Goal: Information Seeking & Learning: Compare options

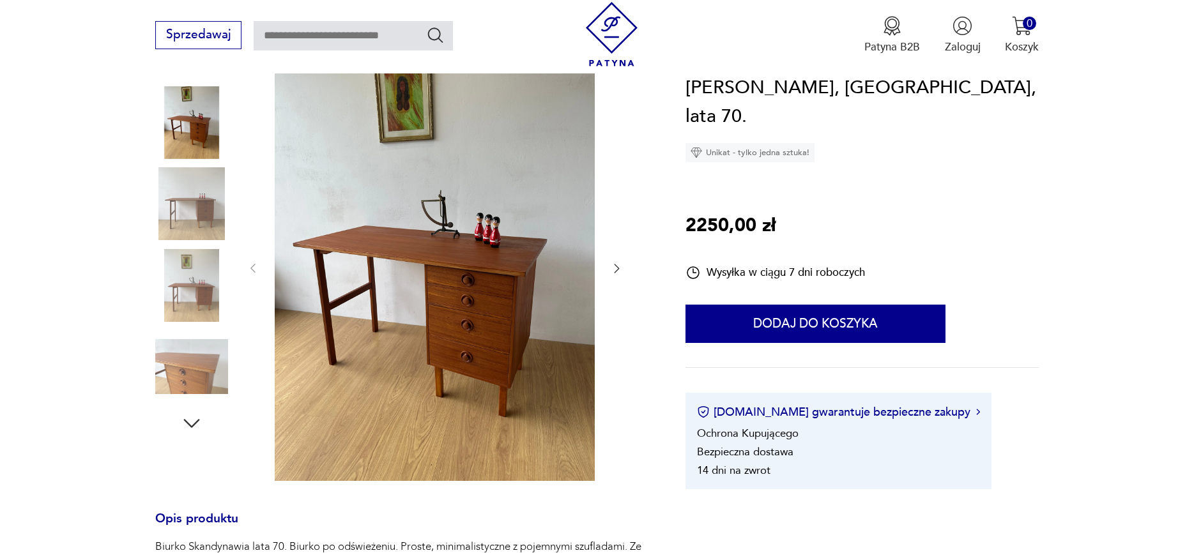
click at [178, 210] on img at bounding box center [191, 203] width 73 height 73
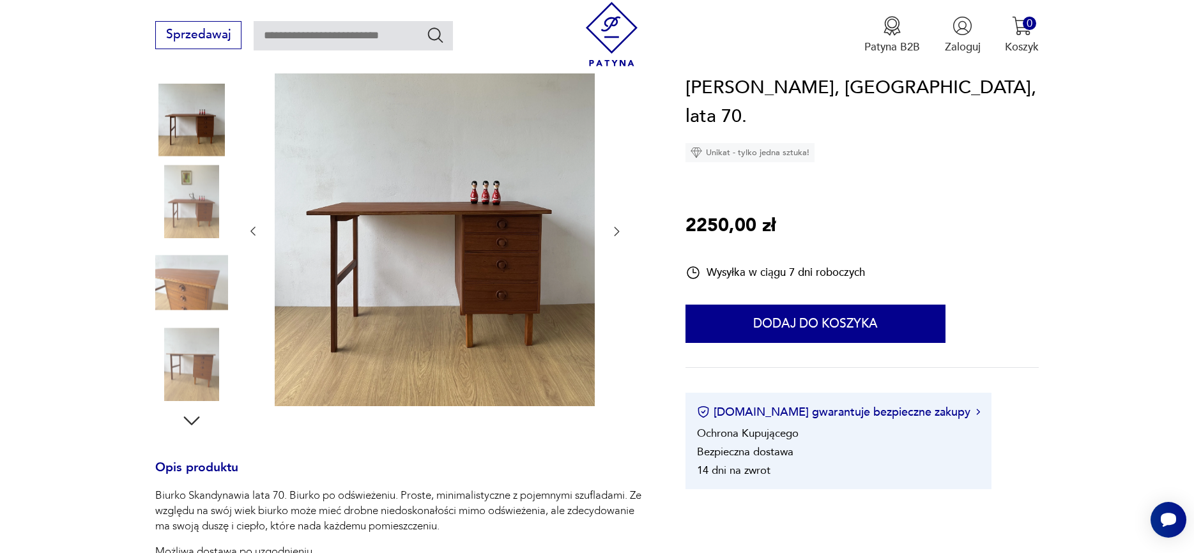
click at [183, 283] on img at bounding box center [191, 283] width 73 height 73
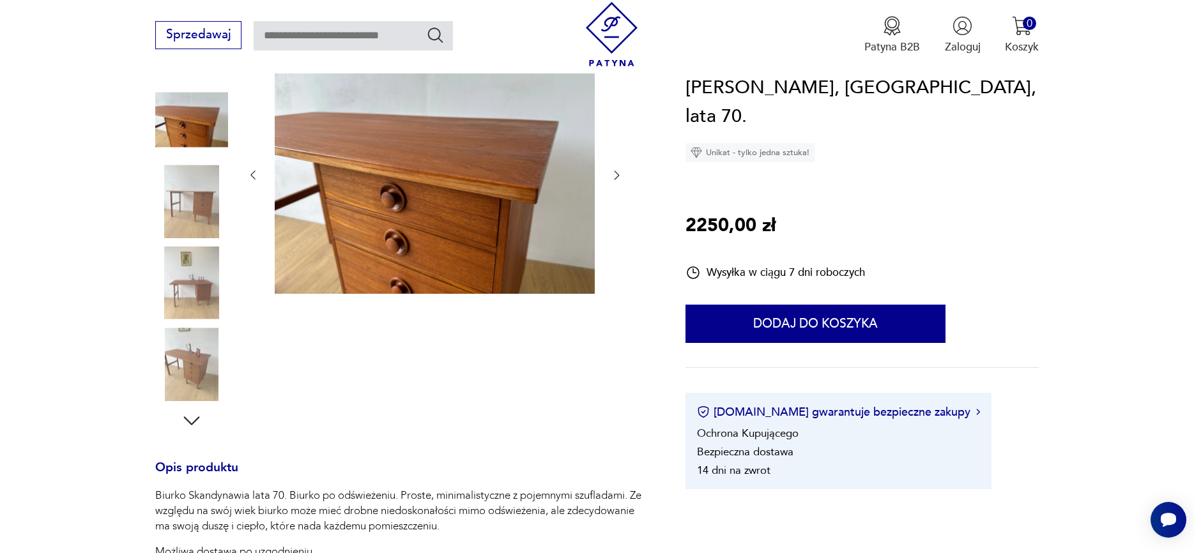
click at [188, 335] on img at bounding box center [191, 364] width 73 height 73
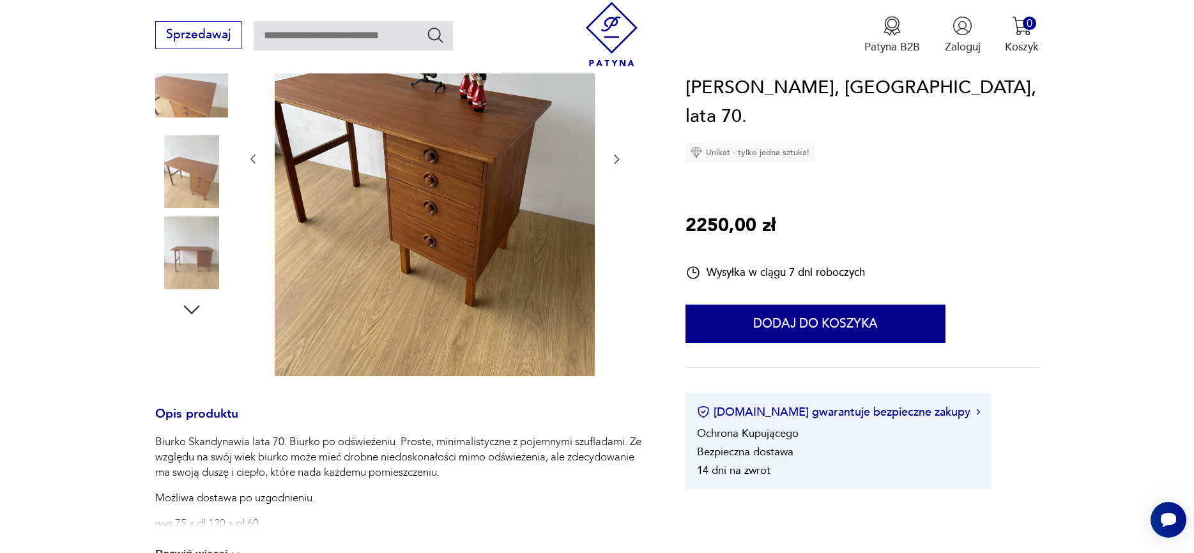
click at [190, 314] on icon "button" at bounding box center [191, 309] width 23 height 23
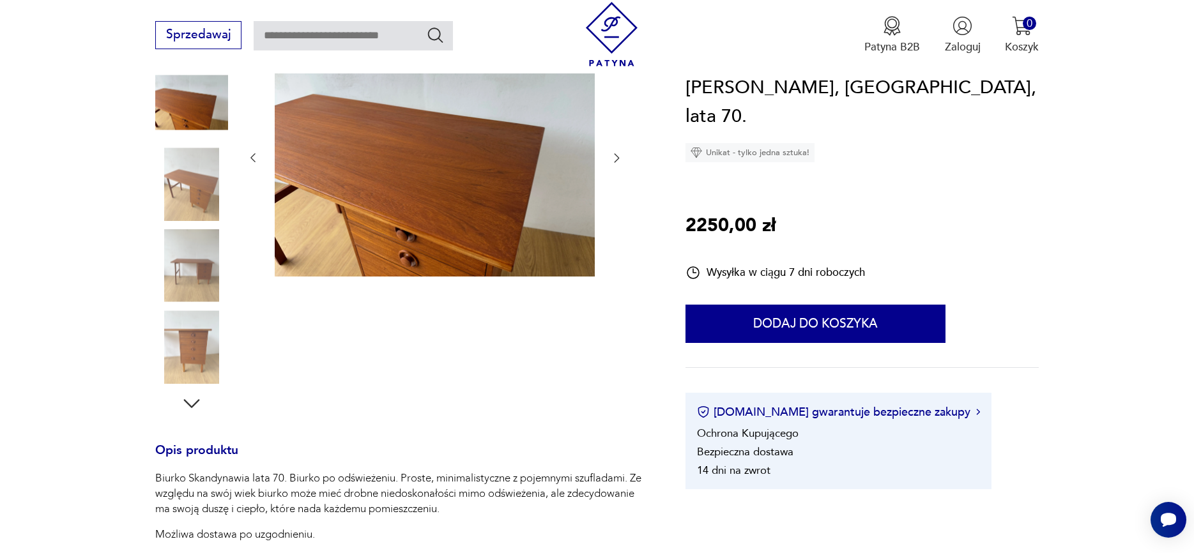
scroll to position [195, 0]
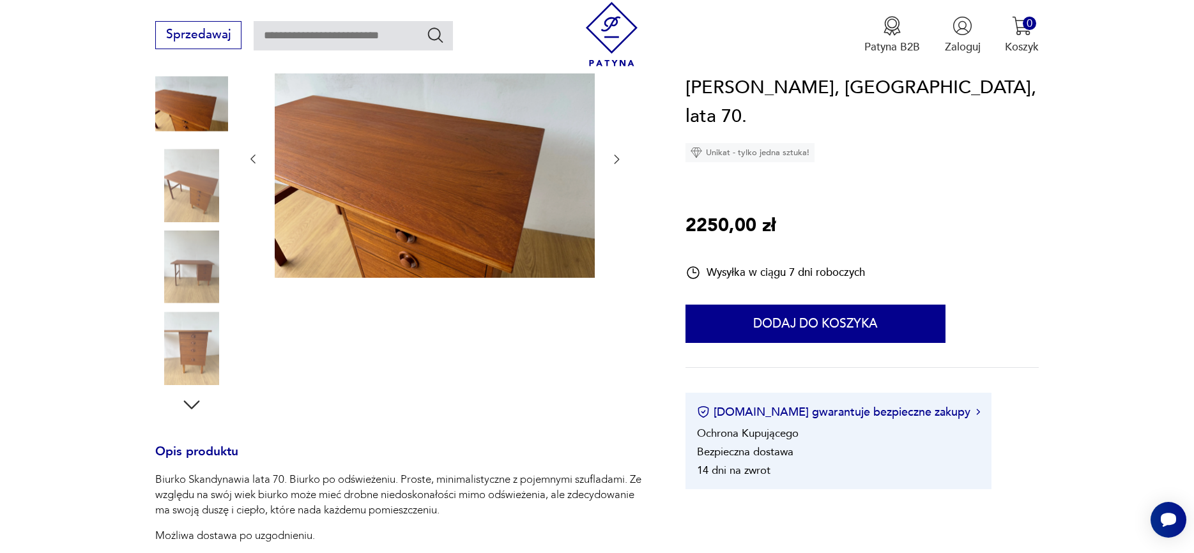
click at [192, 323] on img at bounding box center [191, 348] width 73 height 73
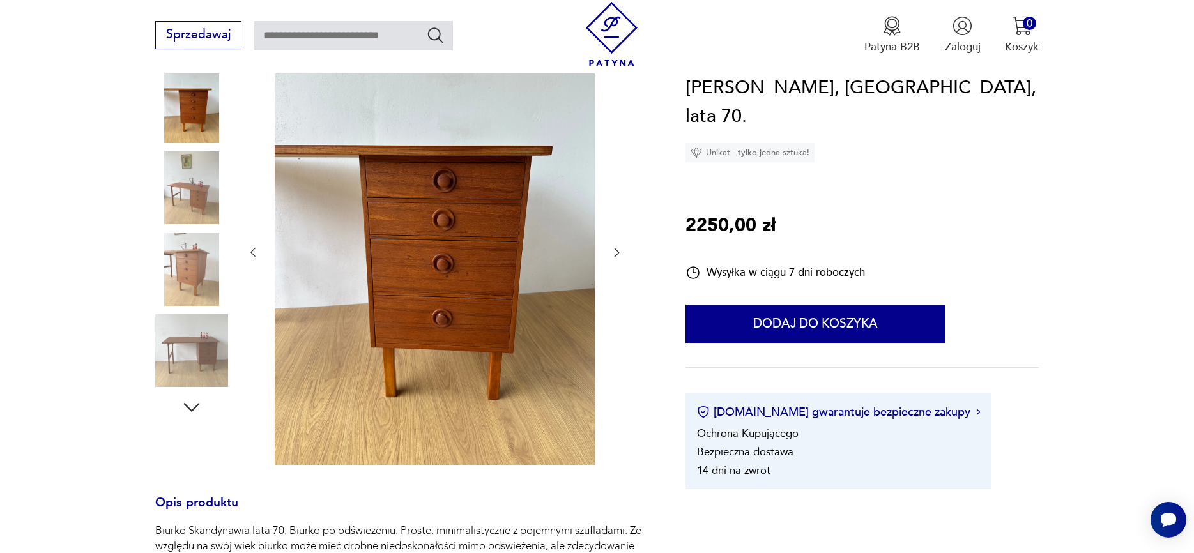
click at [196, 405] on icon "button" at bounding box center [191, 407] width 23 height 23
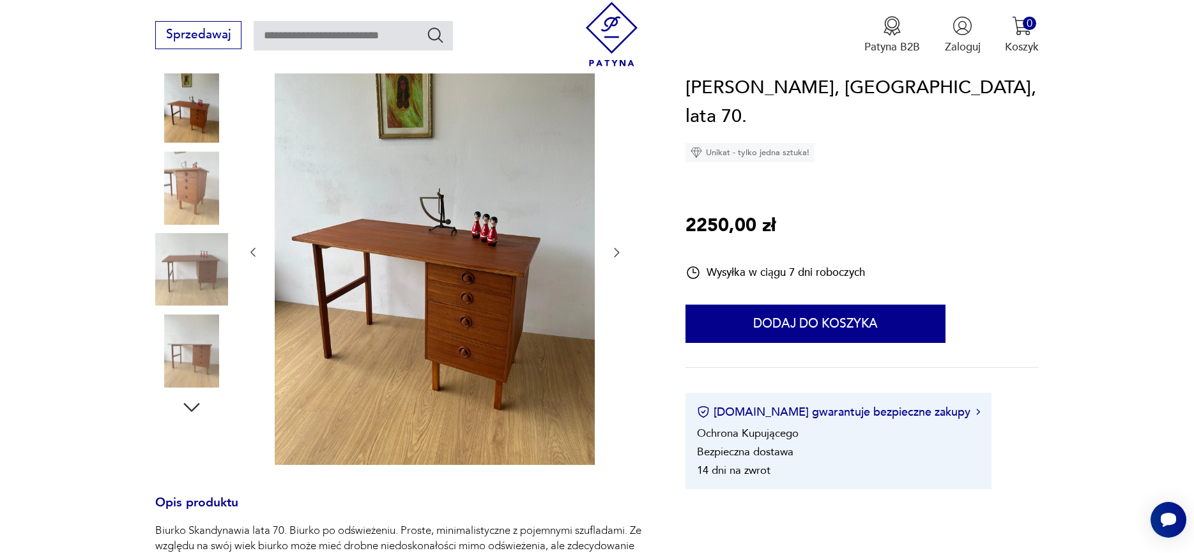
click at [196, 405] on icon "button" at bounding box center [191, 407] width 23 height 23
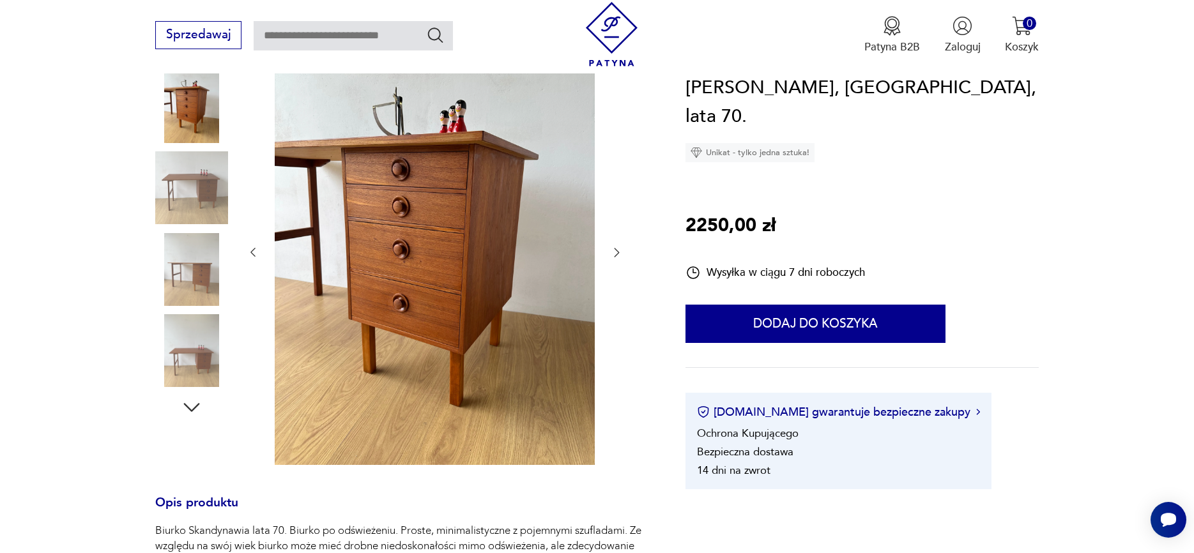
click at [196, 405] on icon "button" at bounding box center [191, 407] width 23 height 23
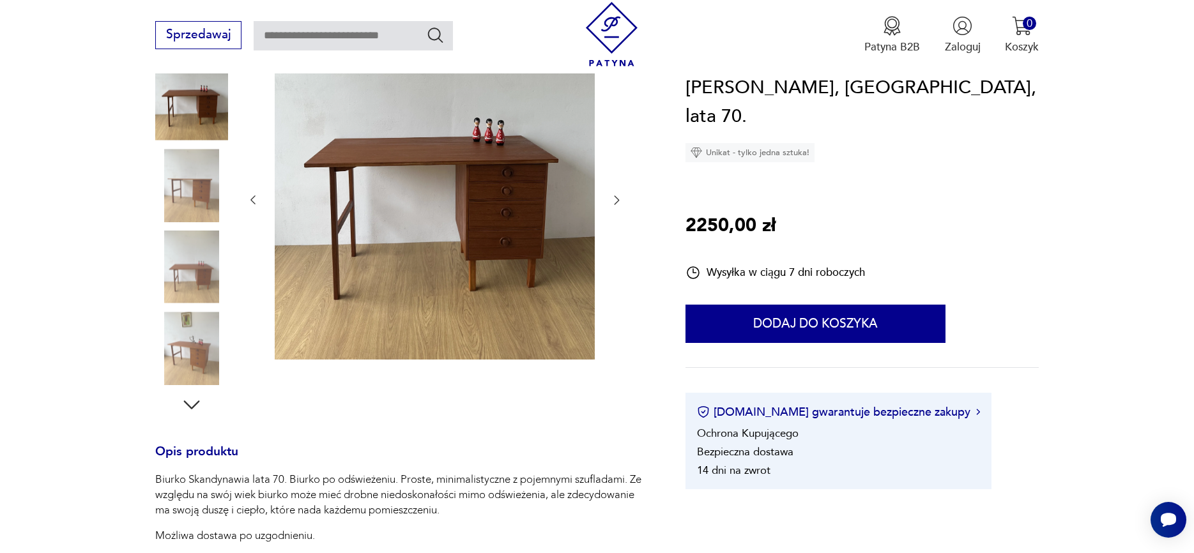
click at [196, 405] on icon "button" at bounding box center [192, 405] width 16 height 9
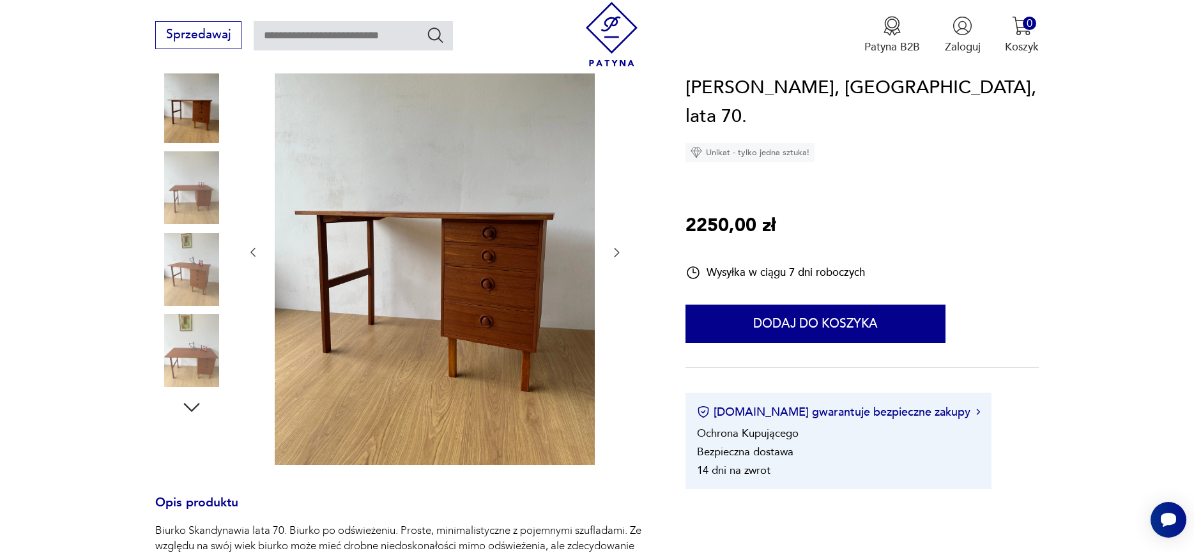
click at [196, 405] on icon "button" at bounding box center [191, 407] width 23 height 23
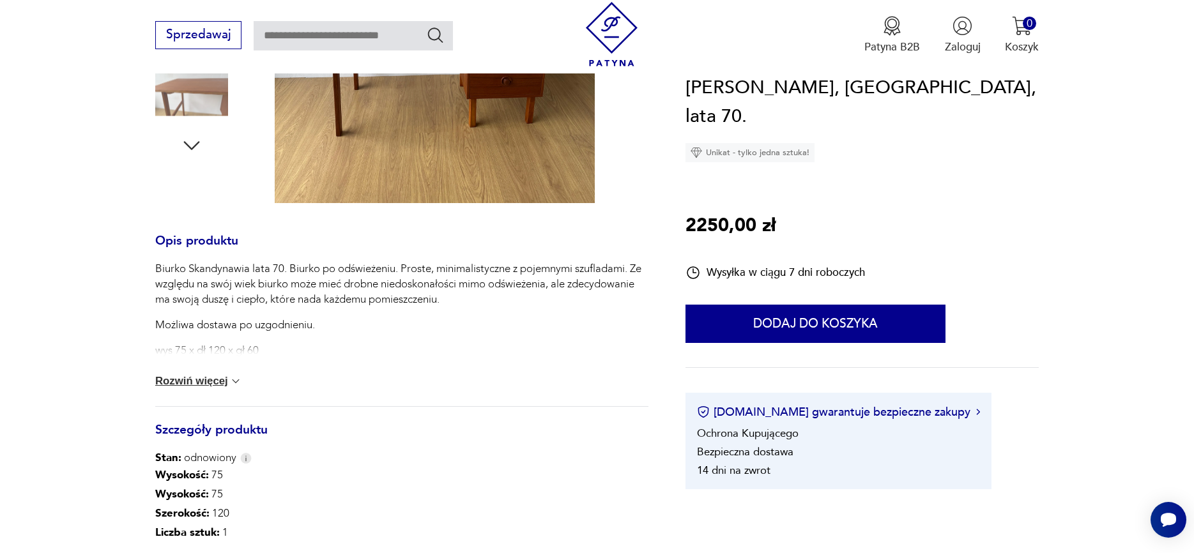
scroll to position [457, 0]
click at [204, 380] on button "Rozwiń więcej" at bounding box center [198, 380] width 87 height 13
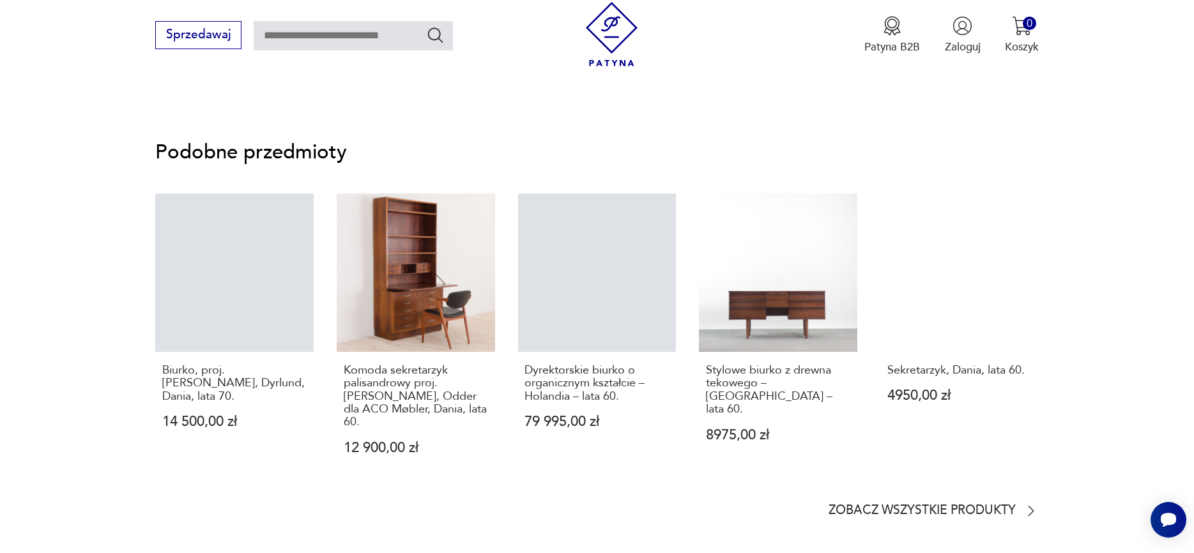
scroll to position [1046, 0]
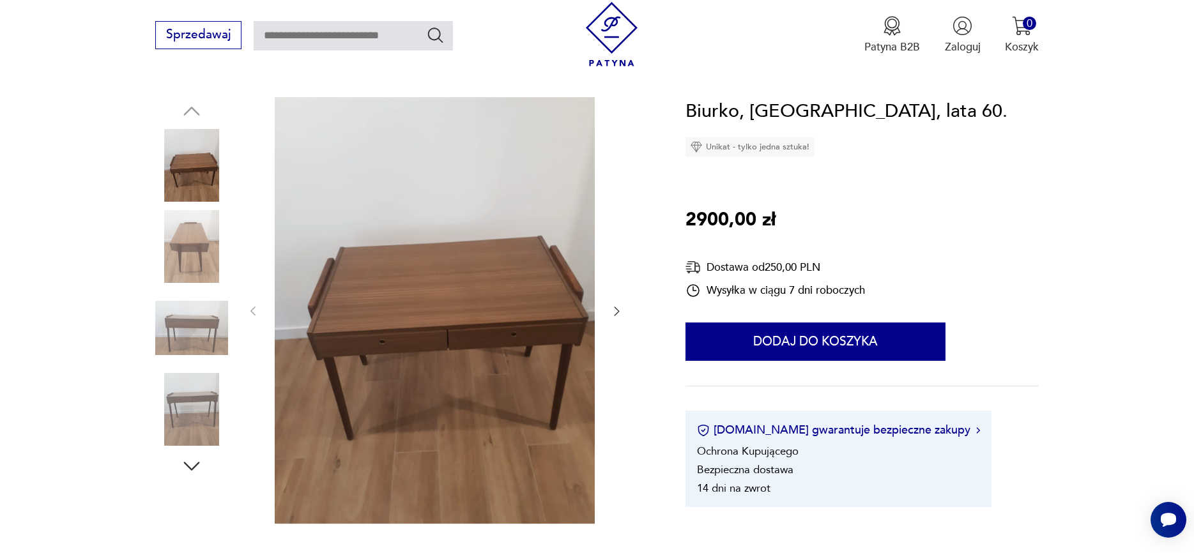
click at [196, 244] on img at bounding box center [191, 246] width 73 height 73
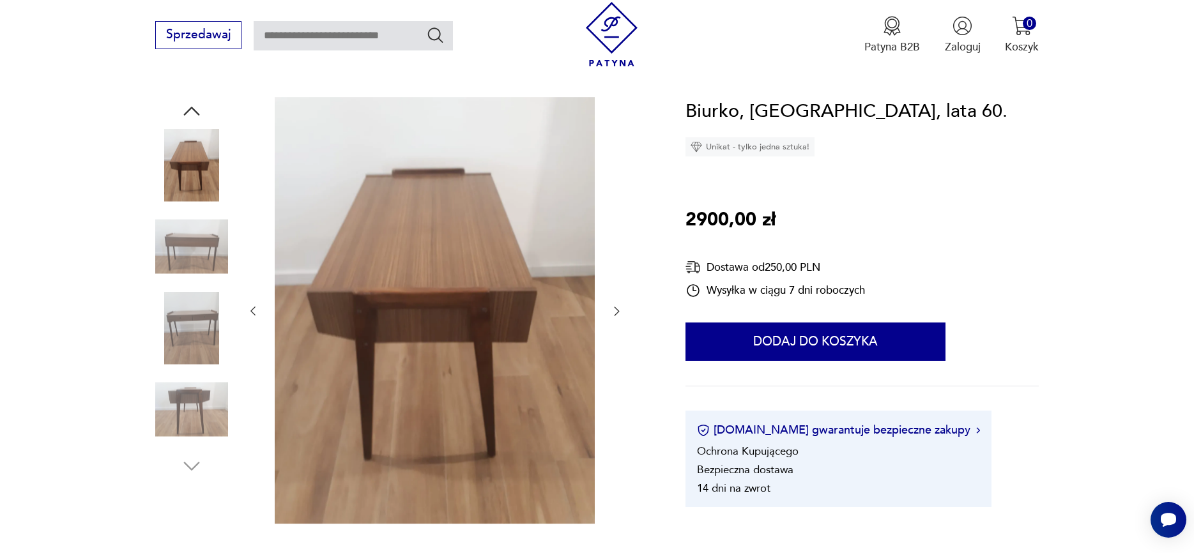
click at [184, 254] on img at bounding box center [191, 246] width 73 height 73
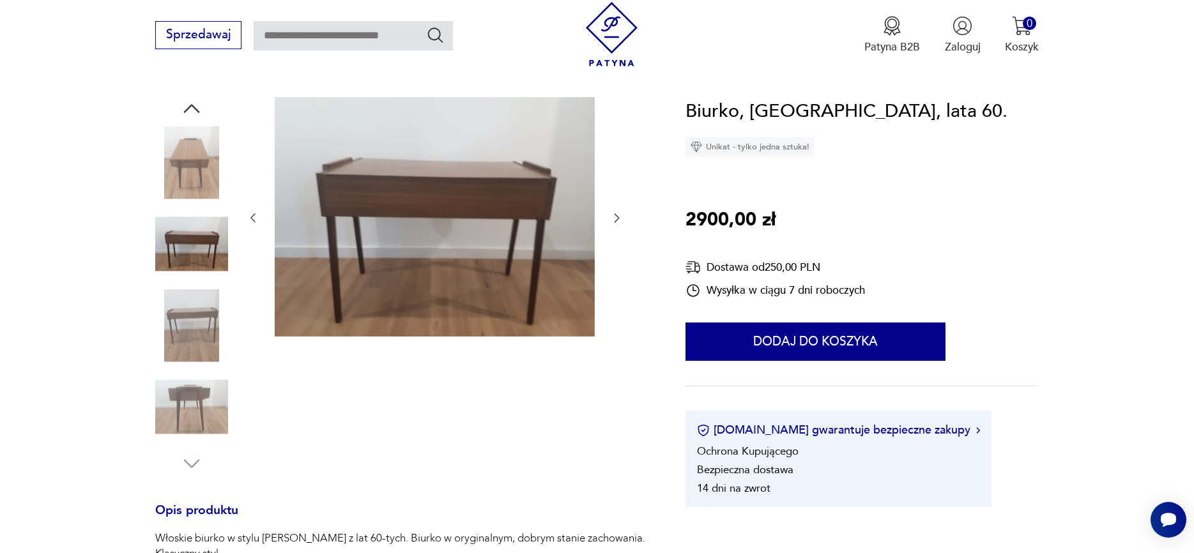
click at [188, 292] on img at bounding box center [191, 325] width 73 height 73
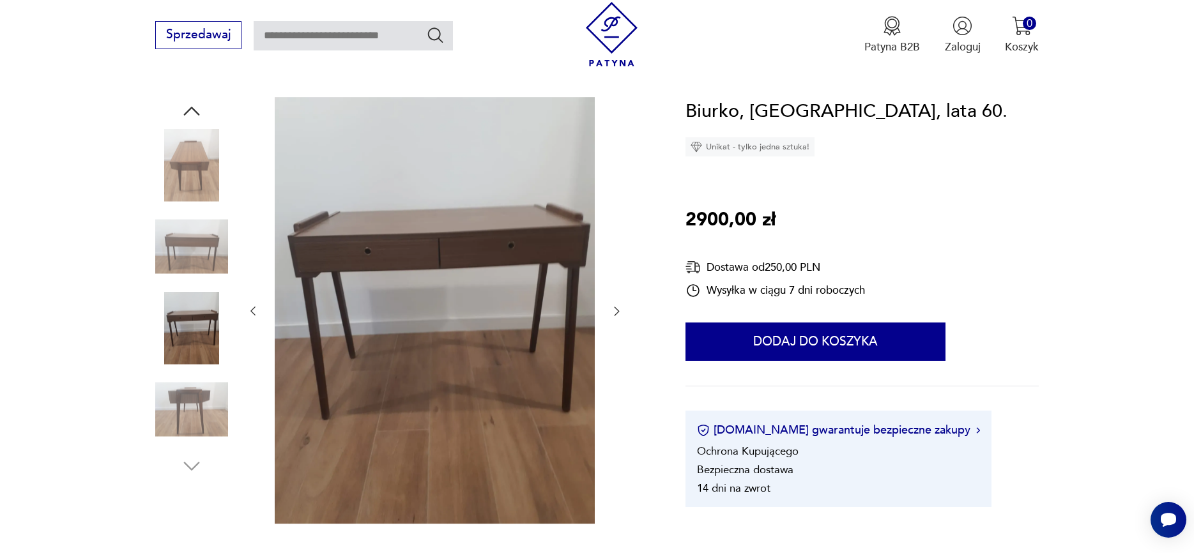
click at [187, 384] on img at bounding box center [191, 409] width 73 height 73
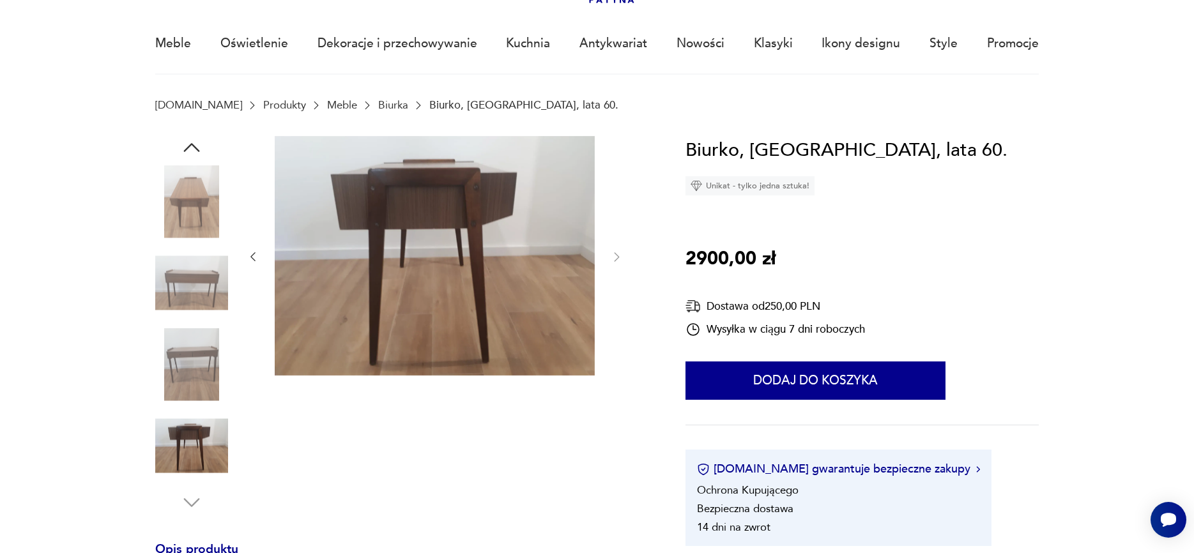
scroll to position [94, 0]
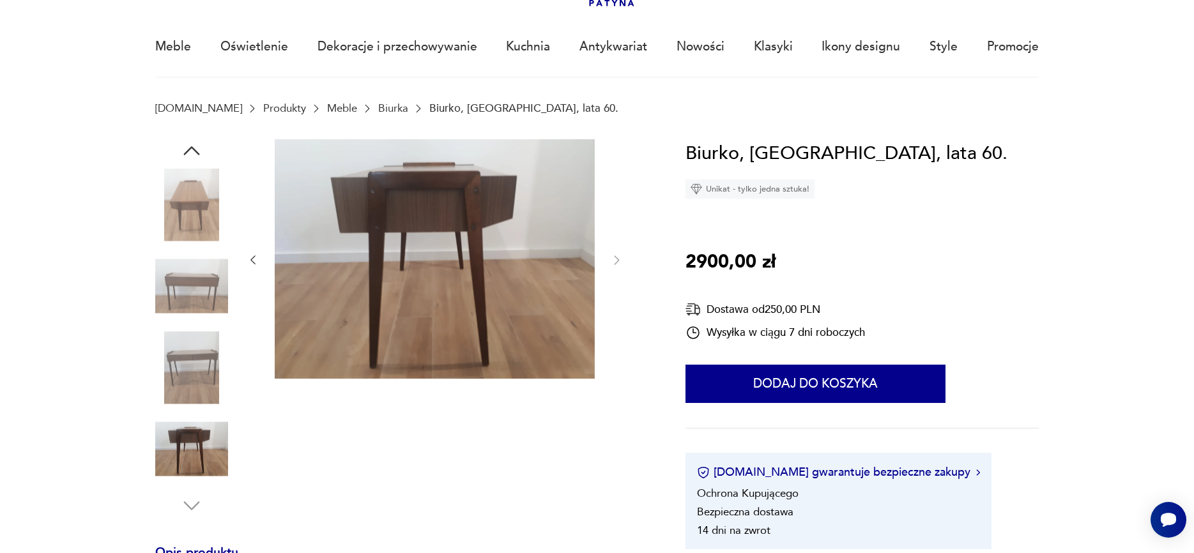
click at [207, 222] on img at bounding box center [191, 205] width 73 height 73
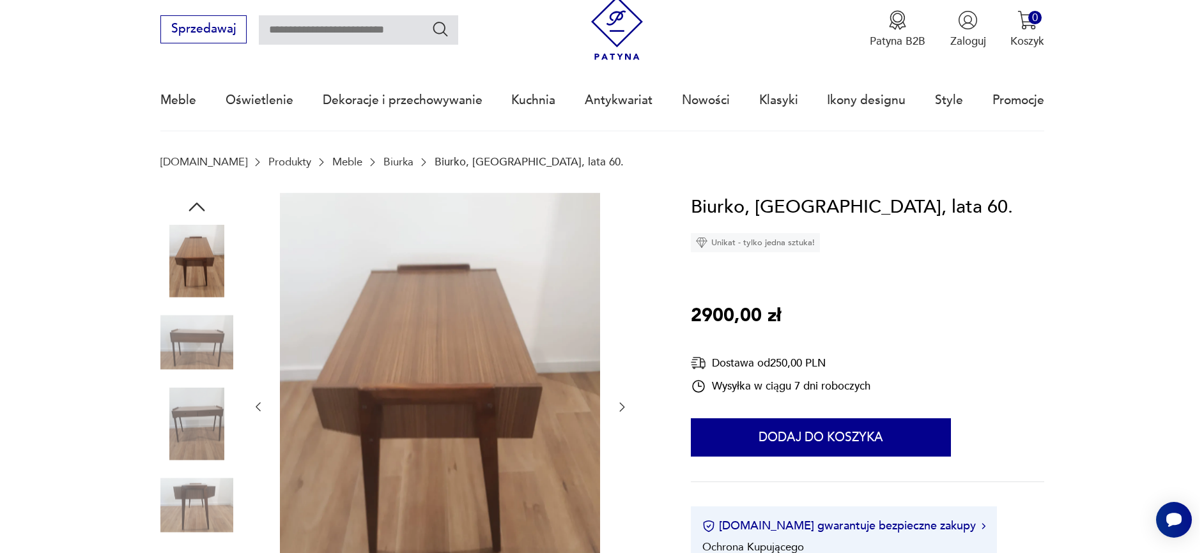
scroll to position [0, 0]
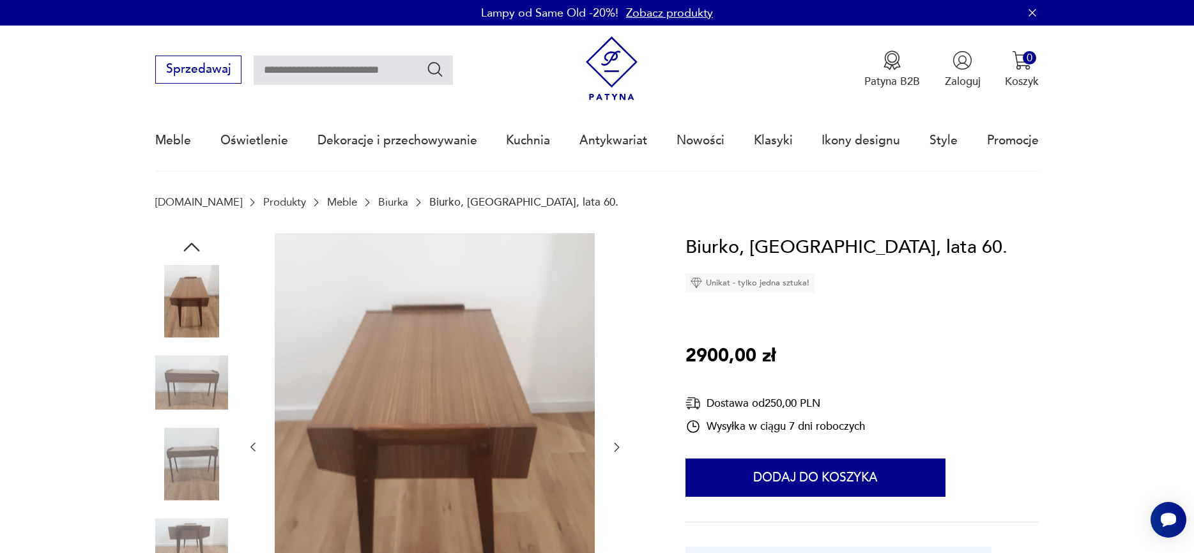
click at [194, 242] on icon "button" at bounding box center [191, 247] width 23 height 23
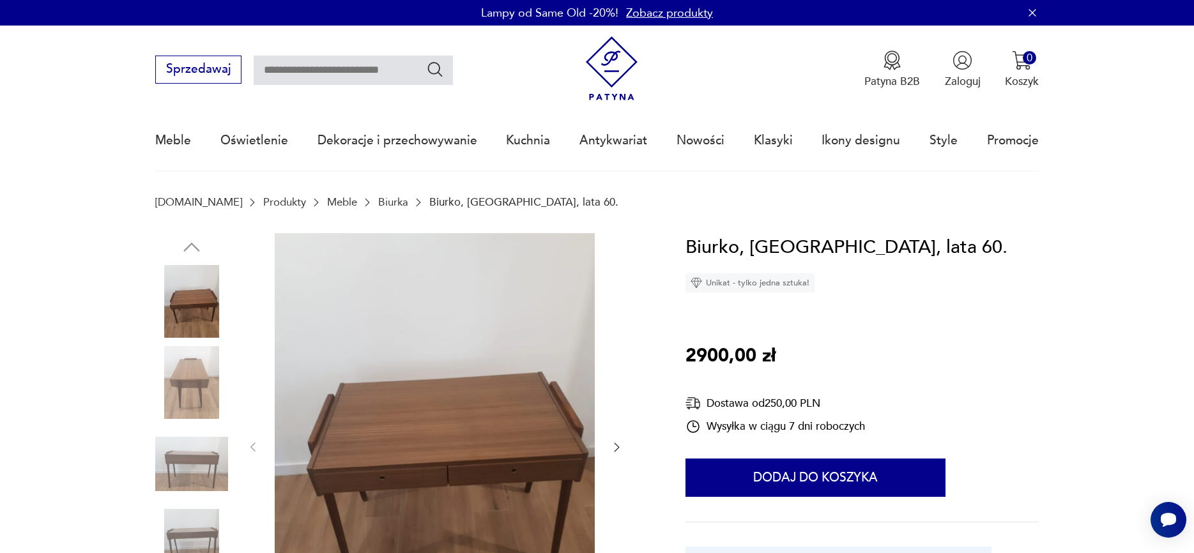
click at [366, 439] on img at bounding box center [435, 446] width 320 height 427
